Goal: Check status

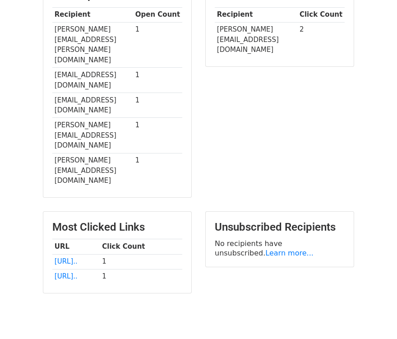
scroll to position [257, 0]
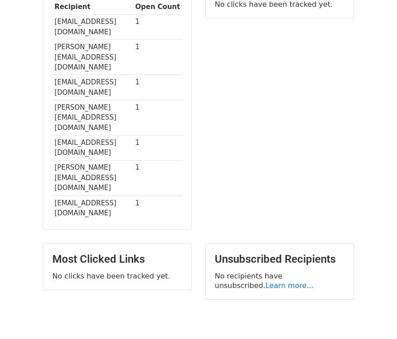
scroll to position [272, 0]
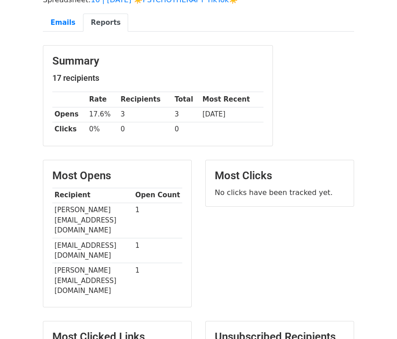
scroll to position [161, 0]
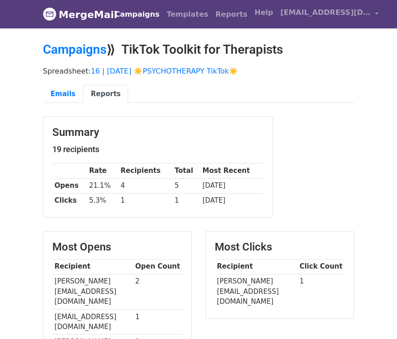
scroll to position [197, 0]
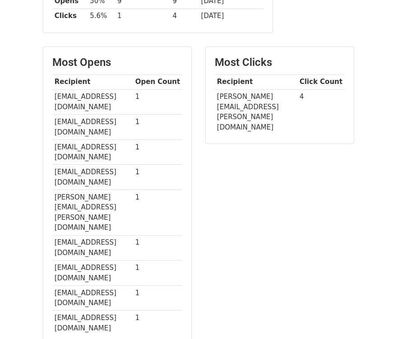
scroll to position [298, 0]
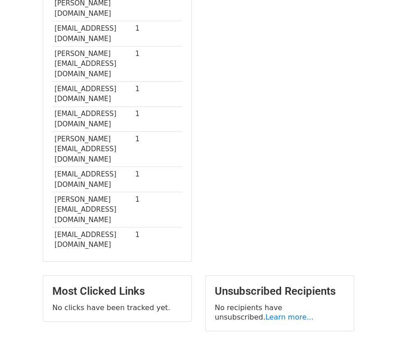
scroll to position [302, 0]
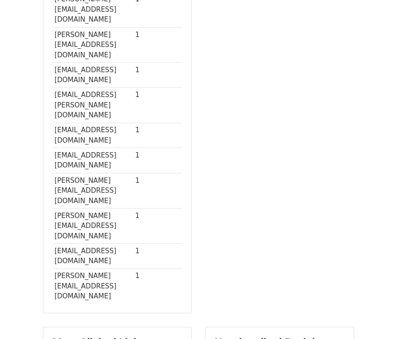
scroll to position [307, 0]
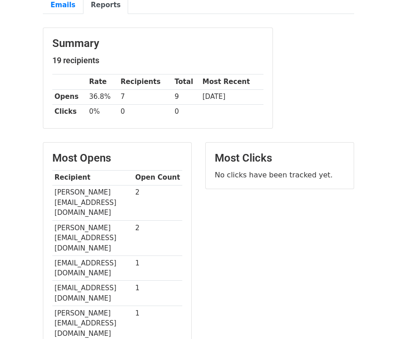
scroll to position [241, 0]
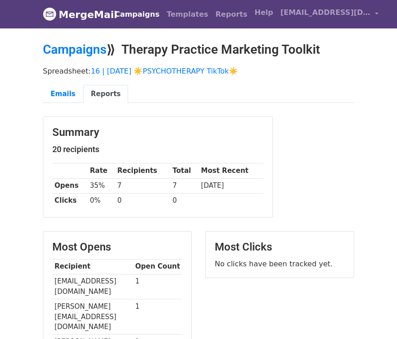
scroll to position [272, 0]
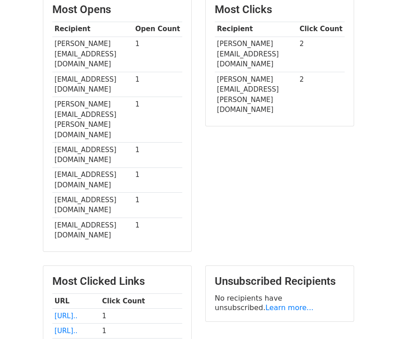
scroll to position [348, 0]
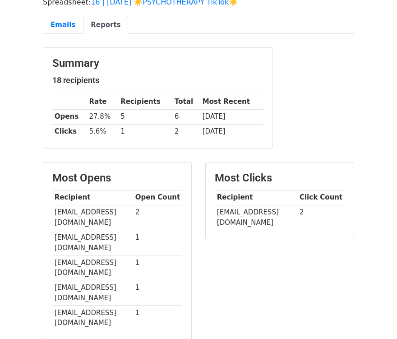
scroll to position [247, 0]
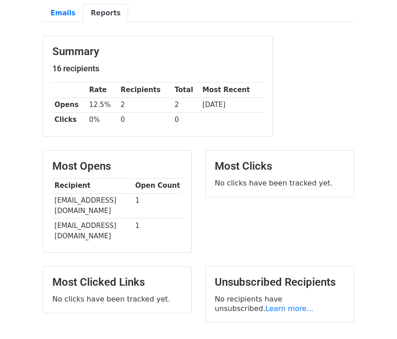
scroll to position [161, 0]
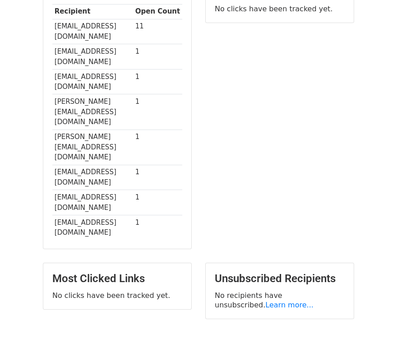
scroll to position [276, 0]
